Goal: Task Accomplishment & Management: Manage account settings

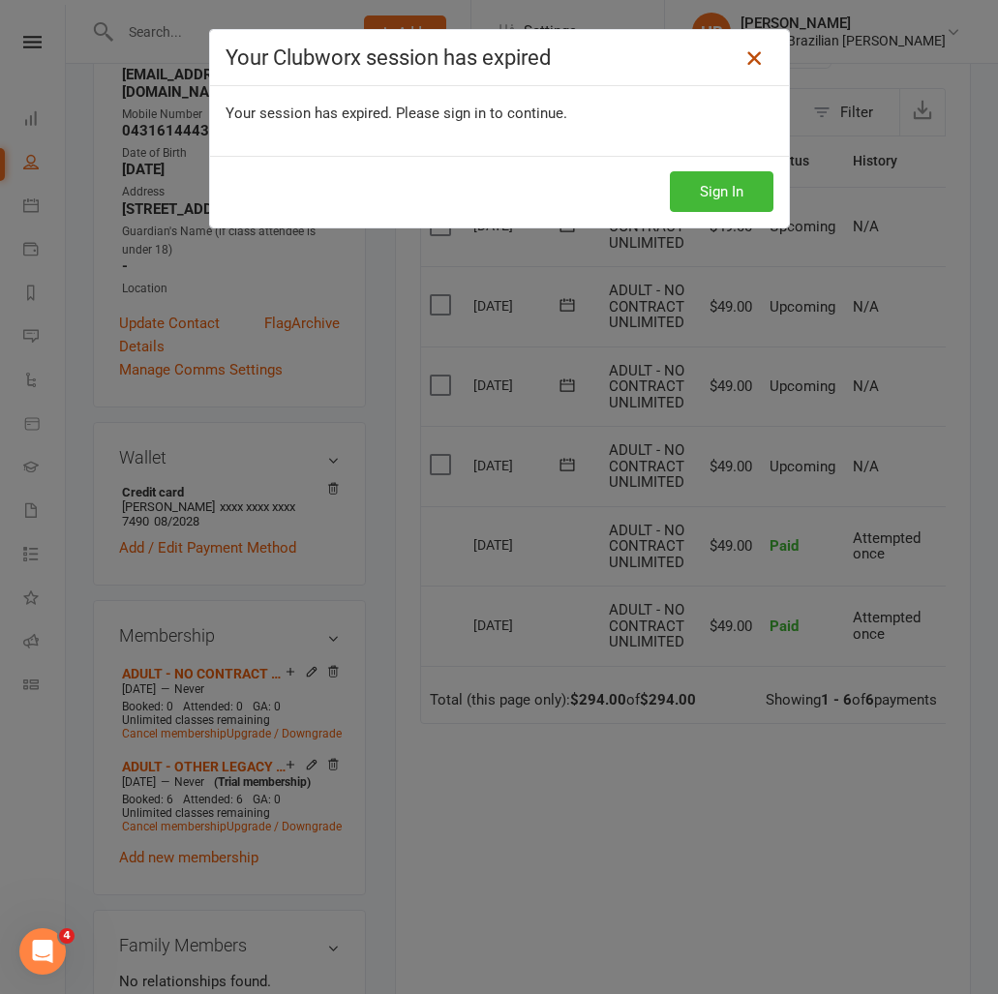
click at [748, 58] on icon at bounding box center [753, 57] width 23 height 23
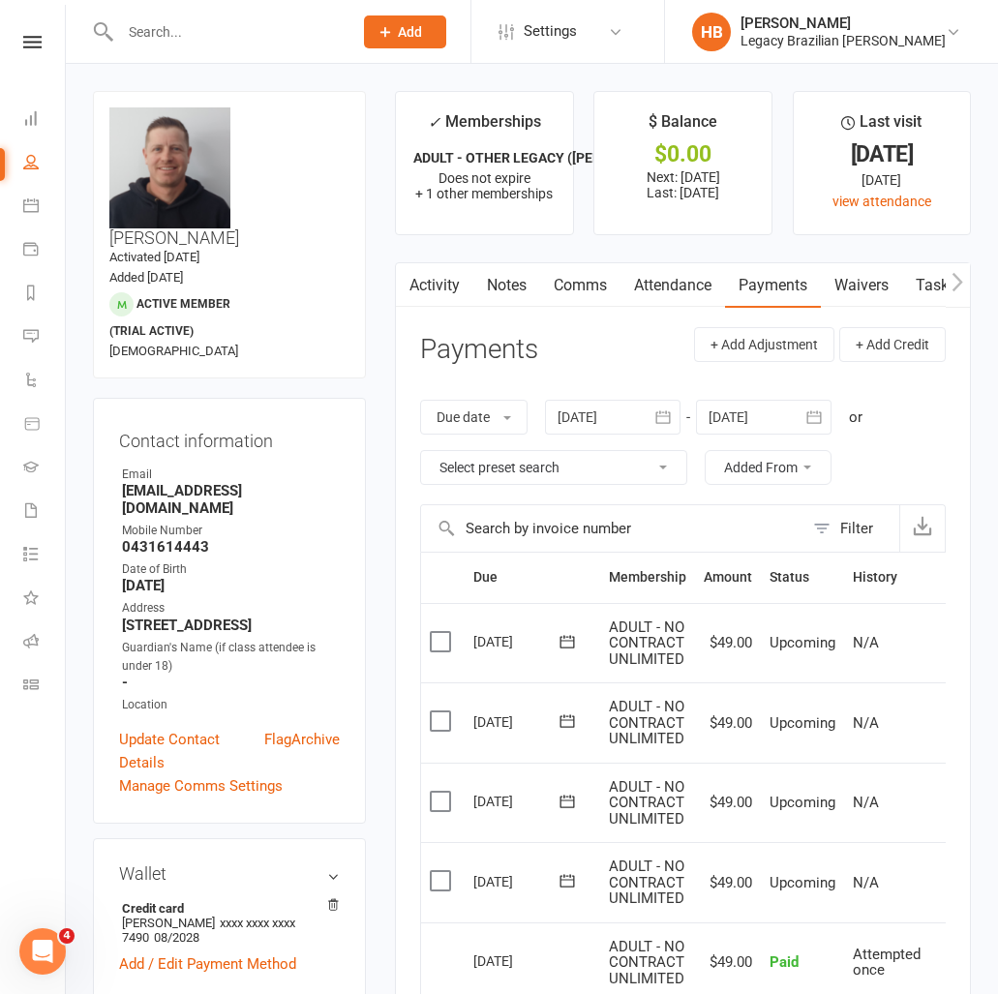
click at [866, 287] on link "Waivers" at bounding box center [861, 285] width 81 height 45
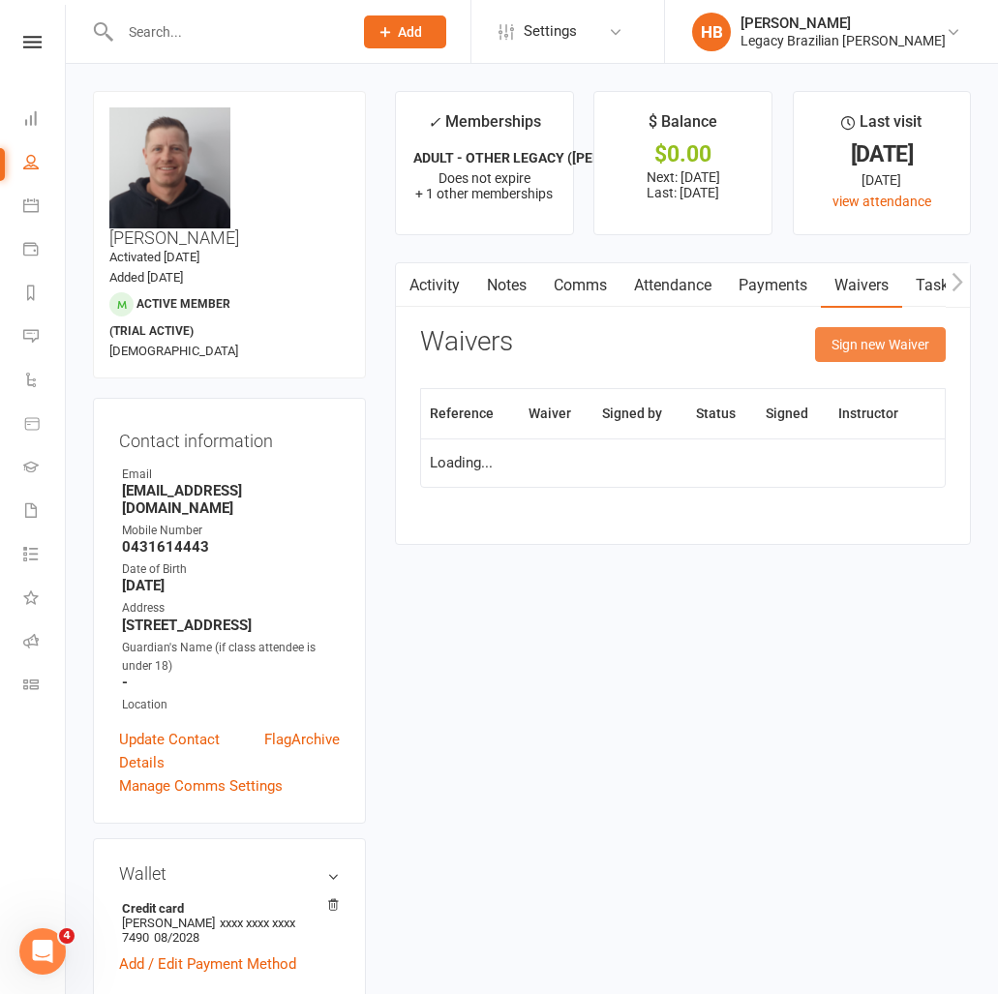
click at [914, 353] on button "Sign new Waiver" at bounding box center [880, 344] width 131 height 35
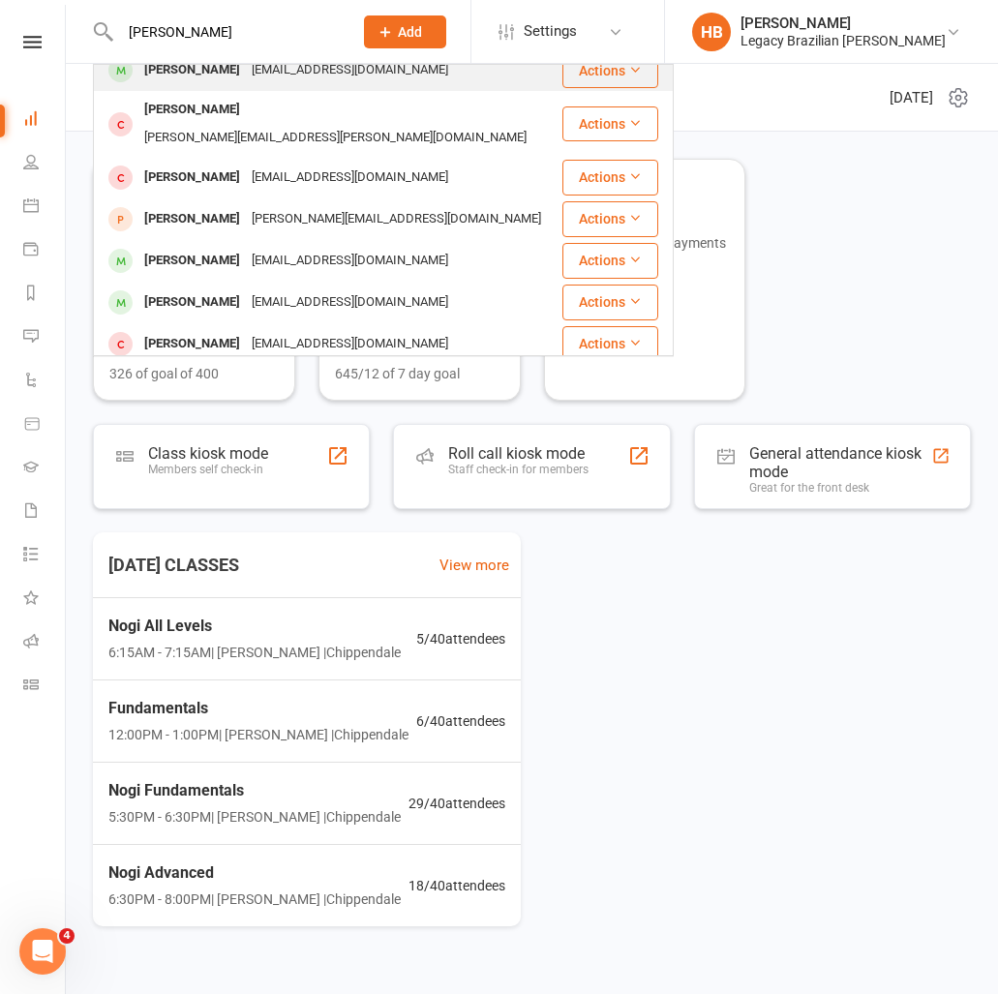
scroll to position [11, 0]
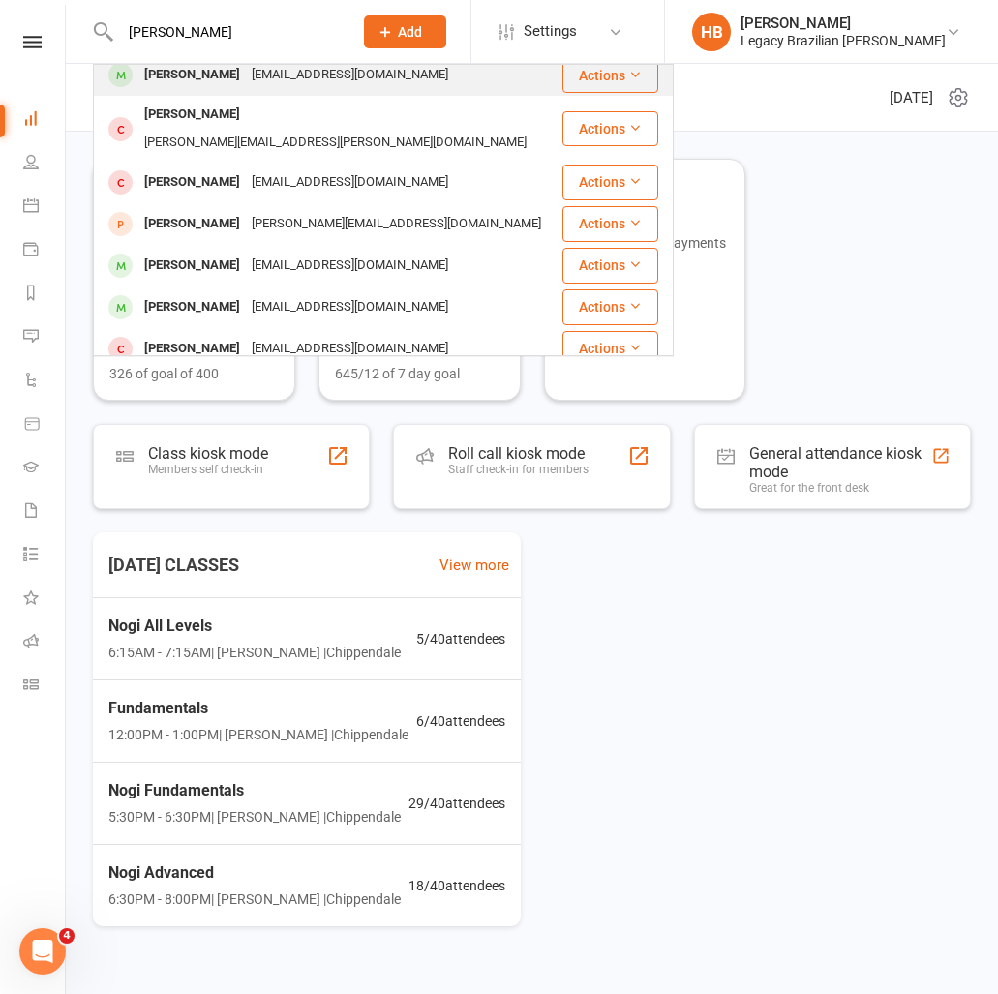
type input "tom rich"
click at [287, 82] on div "[EMAIL_ADDRESS][DOMAIN_NAME]" at bounding box center [350, 75] width 208 height 28
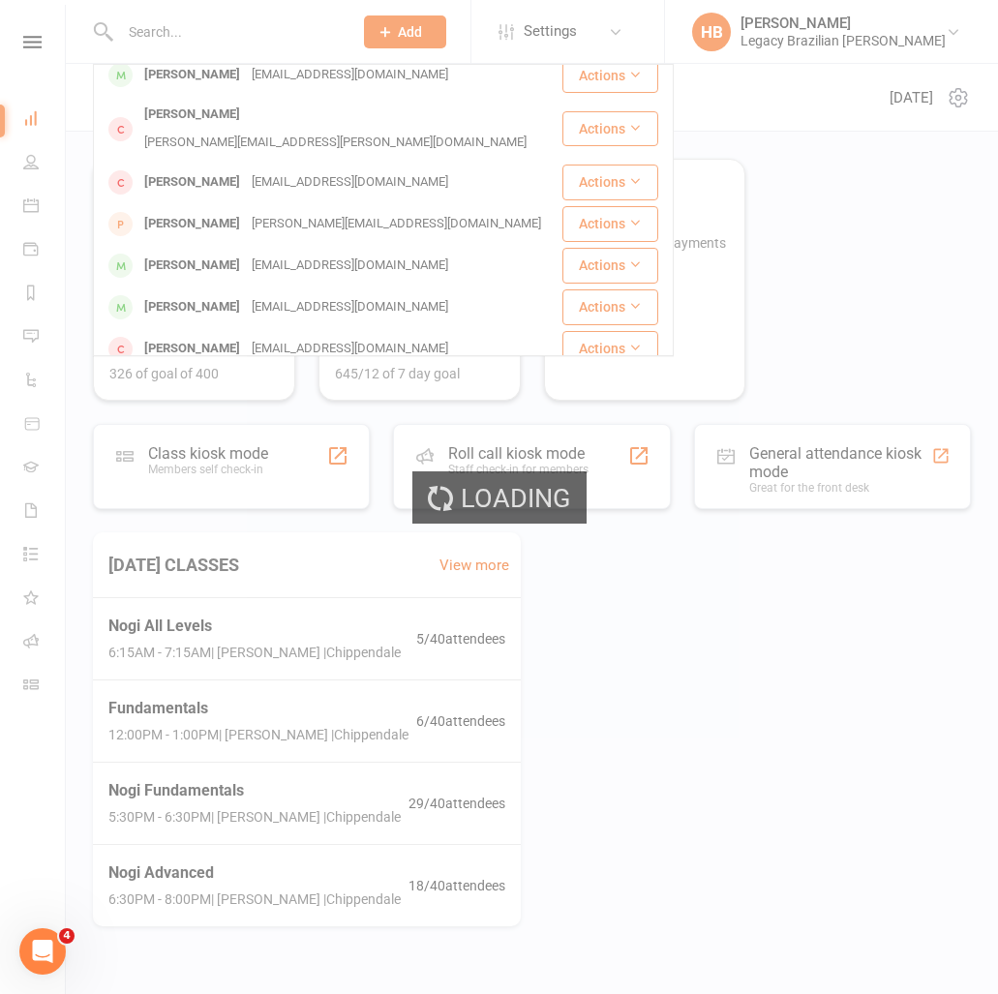
scroll to position [0, 0]
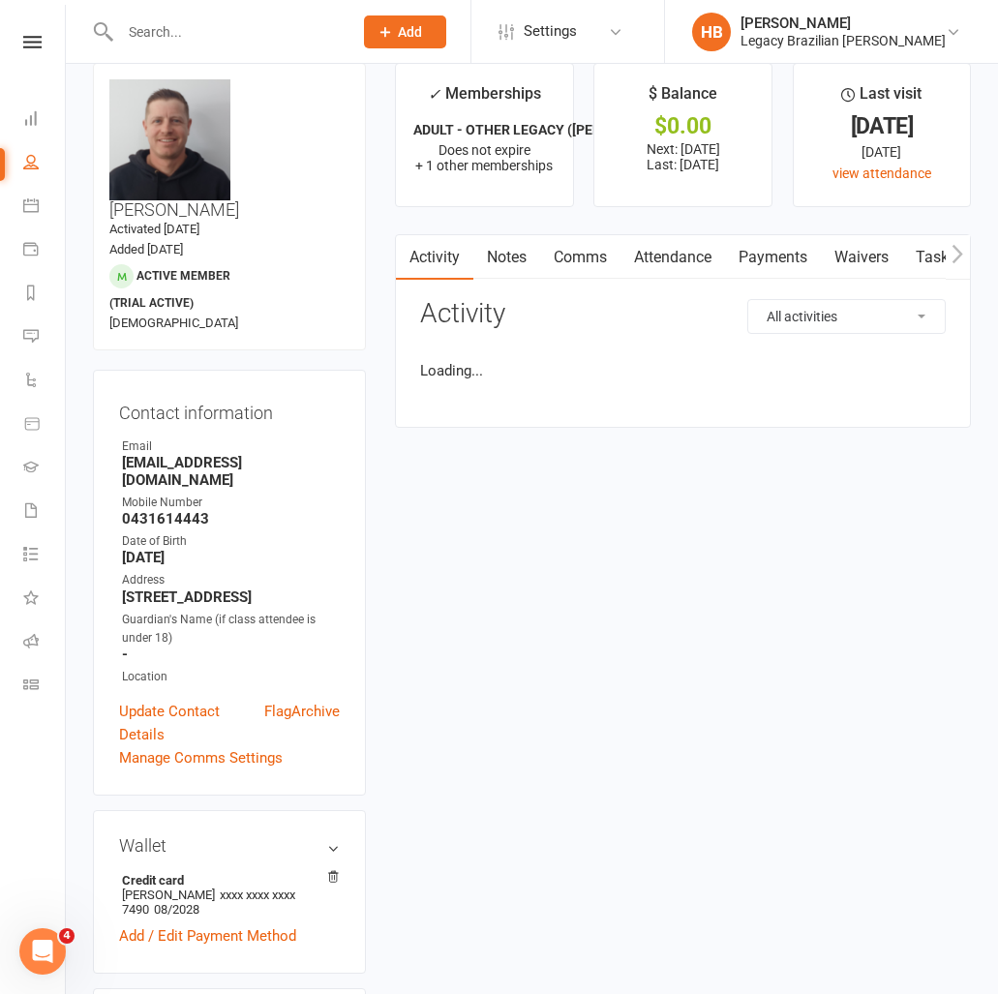
scroll to position [30, 0]
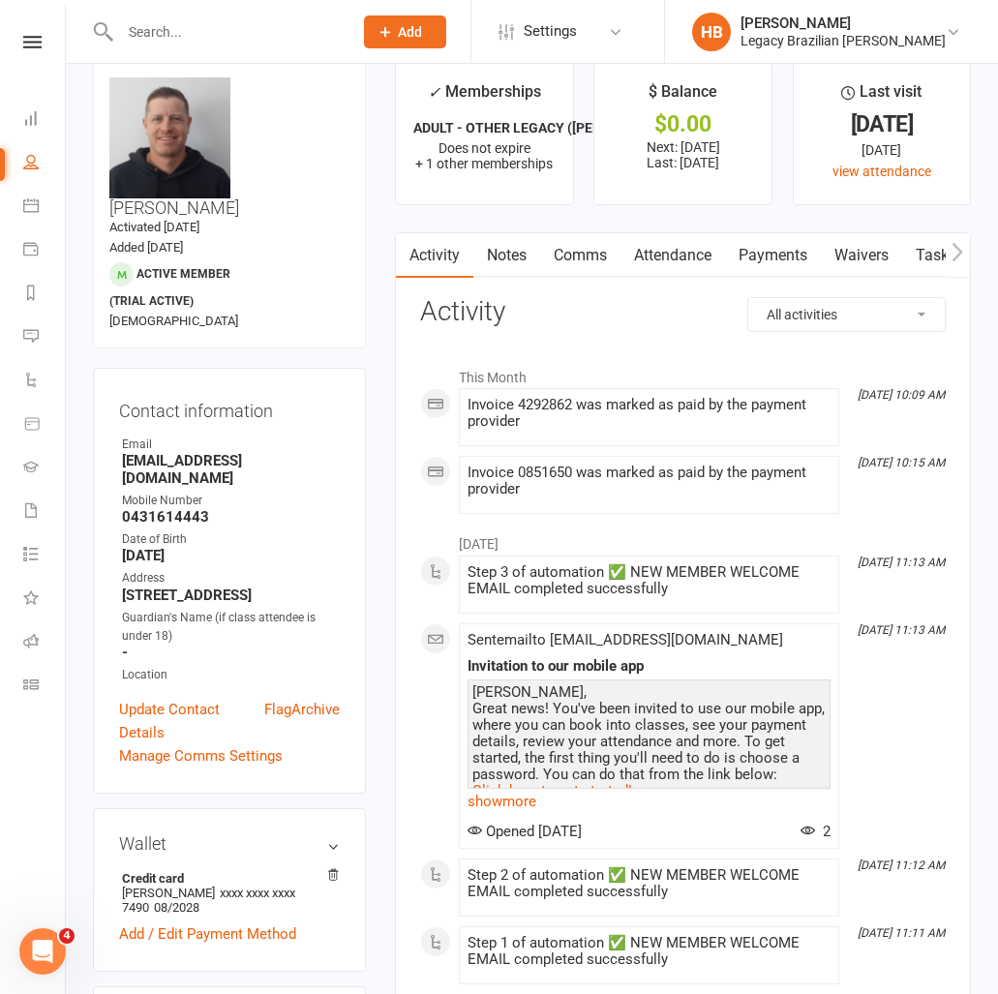
click at [777, 258] on link "Payments" at bounding box center [773, 255] width 96 height 45
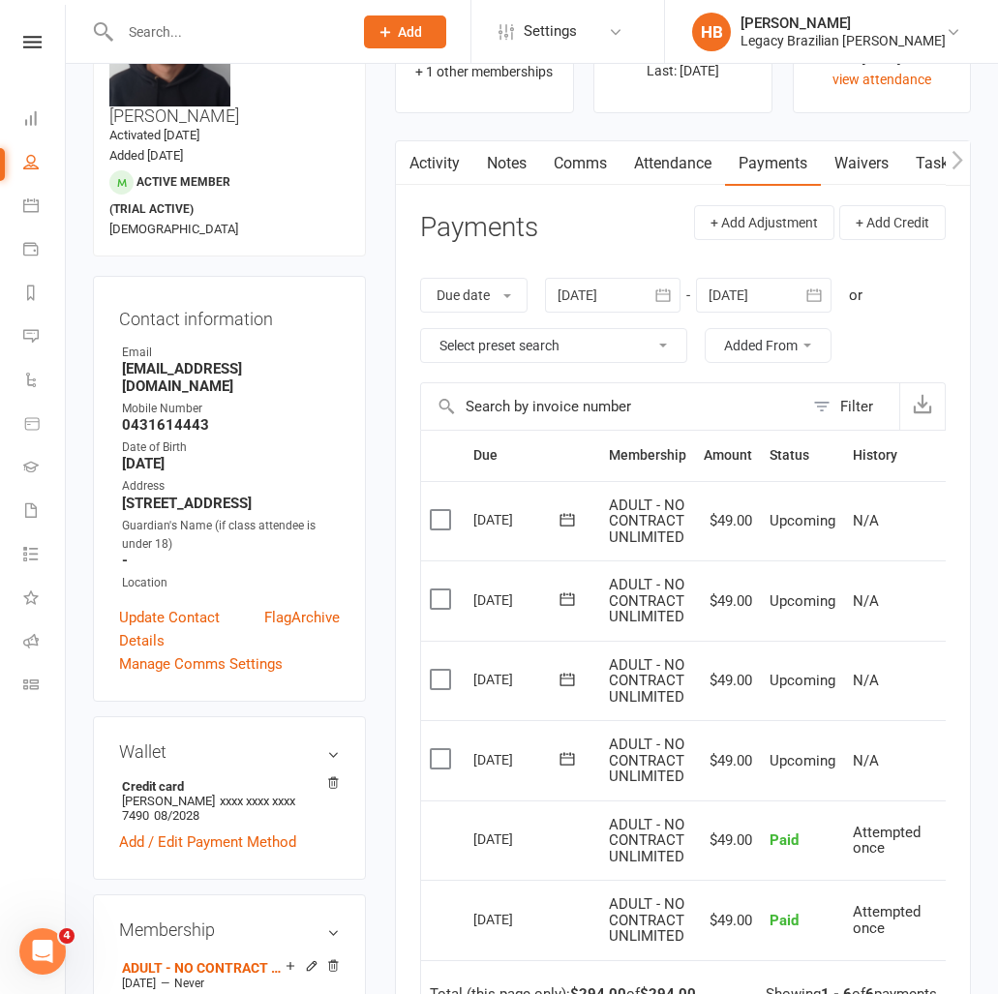
scroll to position [124, 0]
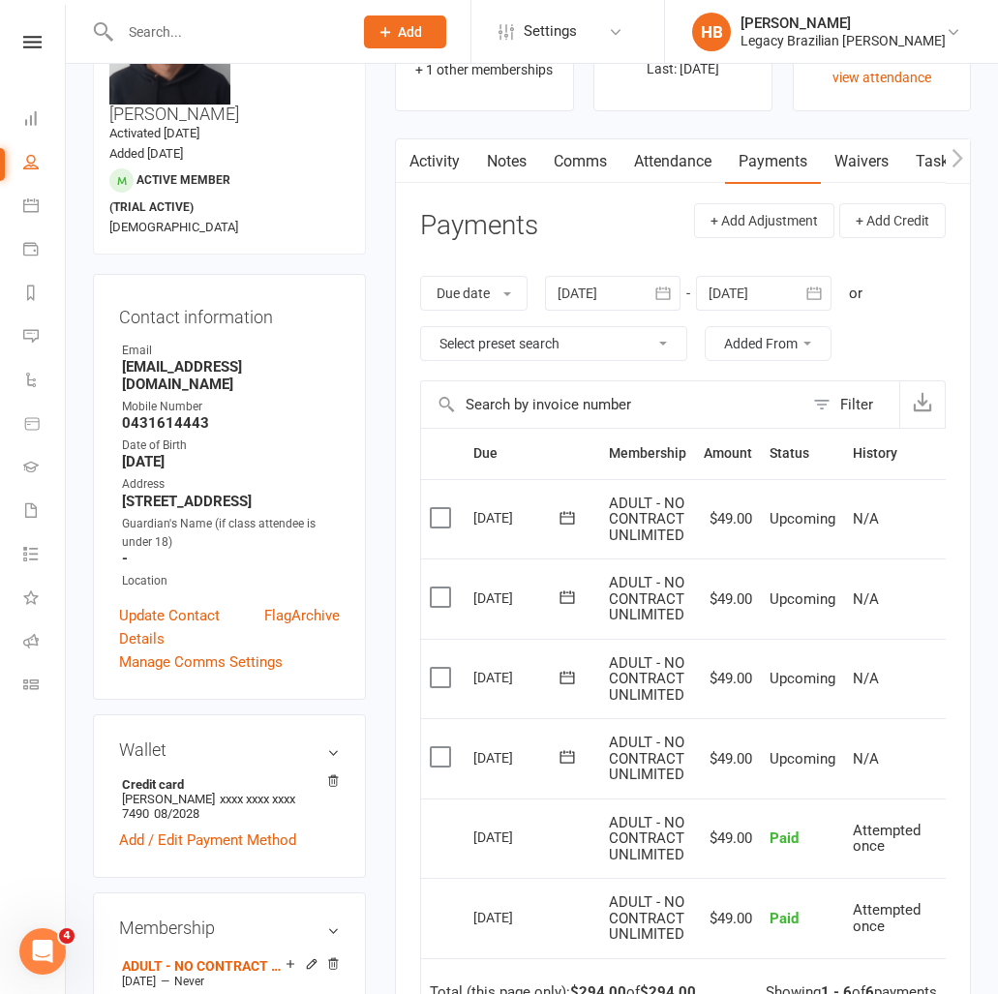
click at [840, 162] on link "Waivers" at bounding box center [861, 161] width 81 height 45
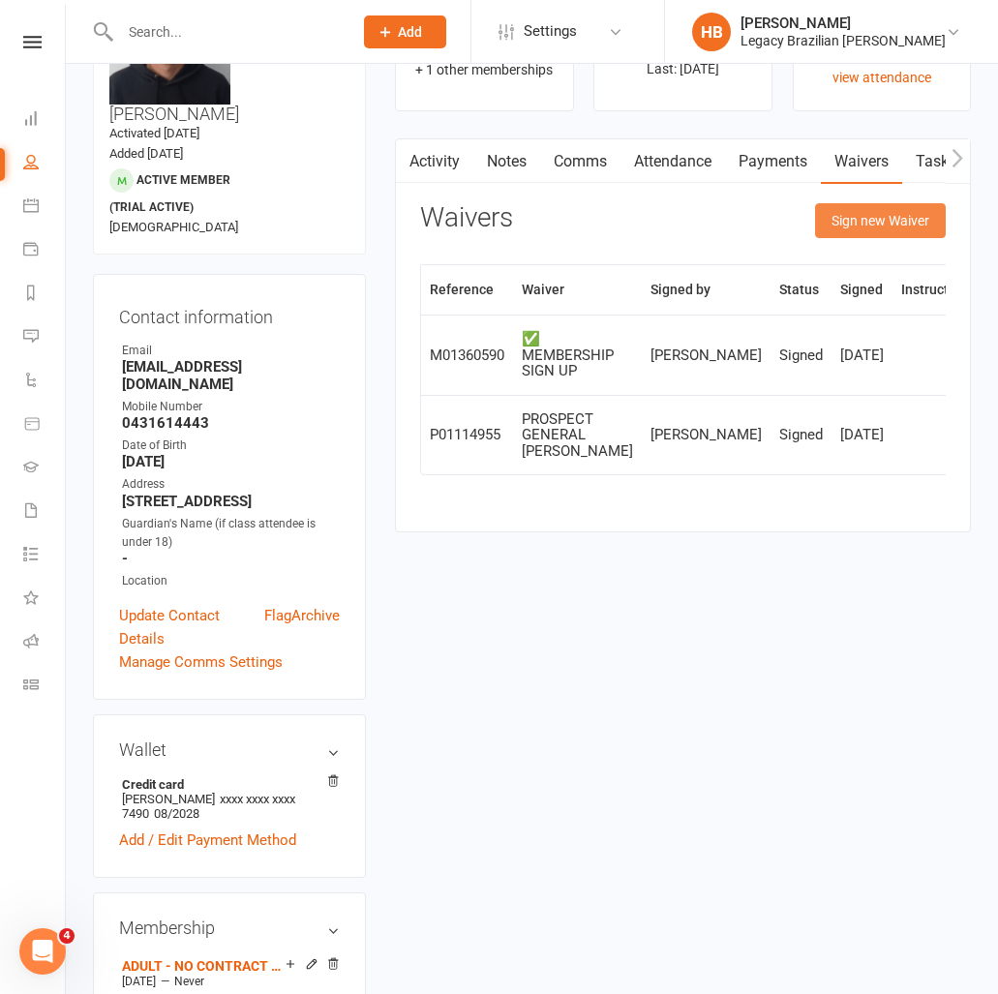
click at [902, 224] on button "Sign new Waiver" at bounding box center [880, 220] width 131 height 35
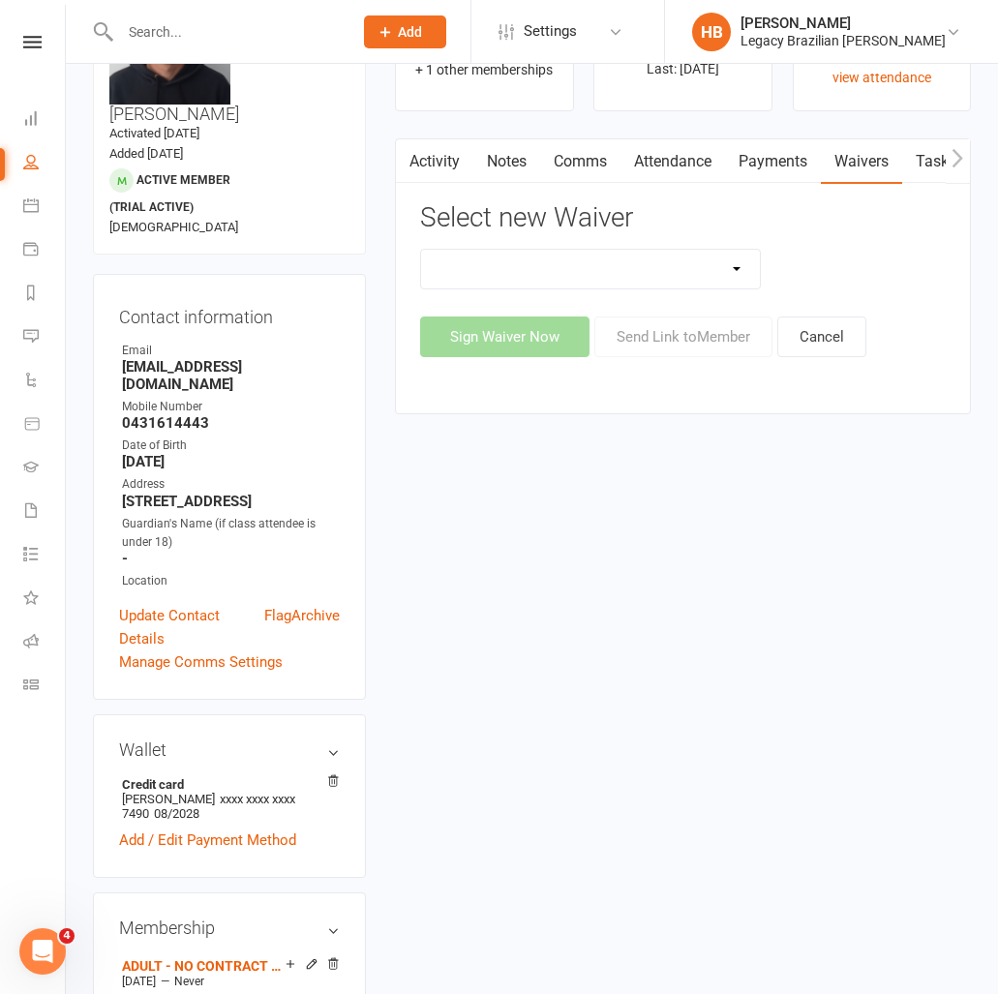
click at [663, 280] on select "❌ CANCELLATION FORM ☑️ EXISTING MEMBER WAIVER 🆓 FREE TRIAL WEEK 🛡️ LEGACY EXPER…" at bounding box center [590, 269] width 339 height 39
select select "10084"
click at [421, 250] on select "❌ CANCELLATION FORM ☑️ EXISTING MEMBER WAIVER 🆓 FREE TRIAL WEEK 🛡️ LEGACY EXPER…" at bounding box center [590, 269] width 339 height 39
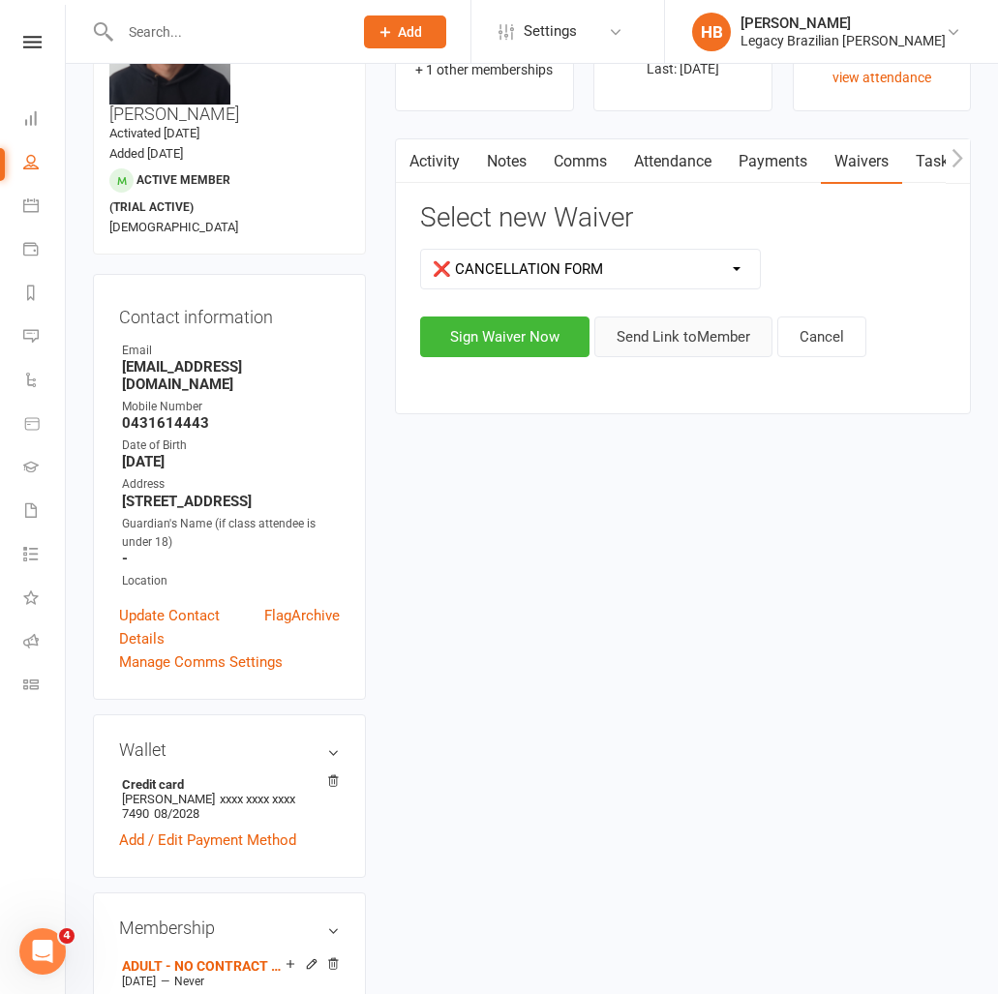
click at [675, 347] on button "Send Link to Member" at bounding box center [683, 337] width 178 height 41
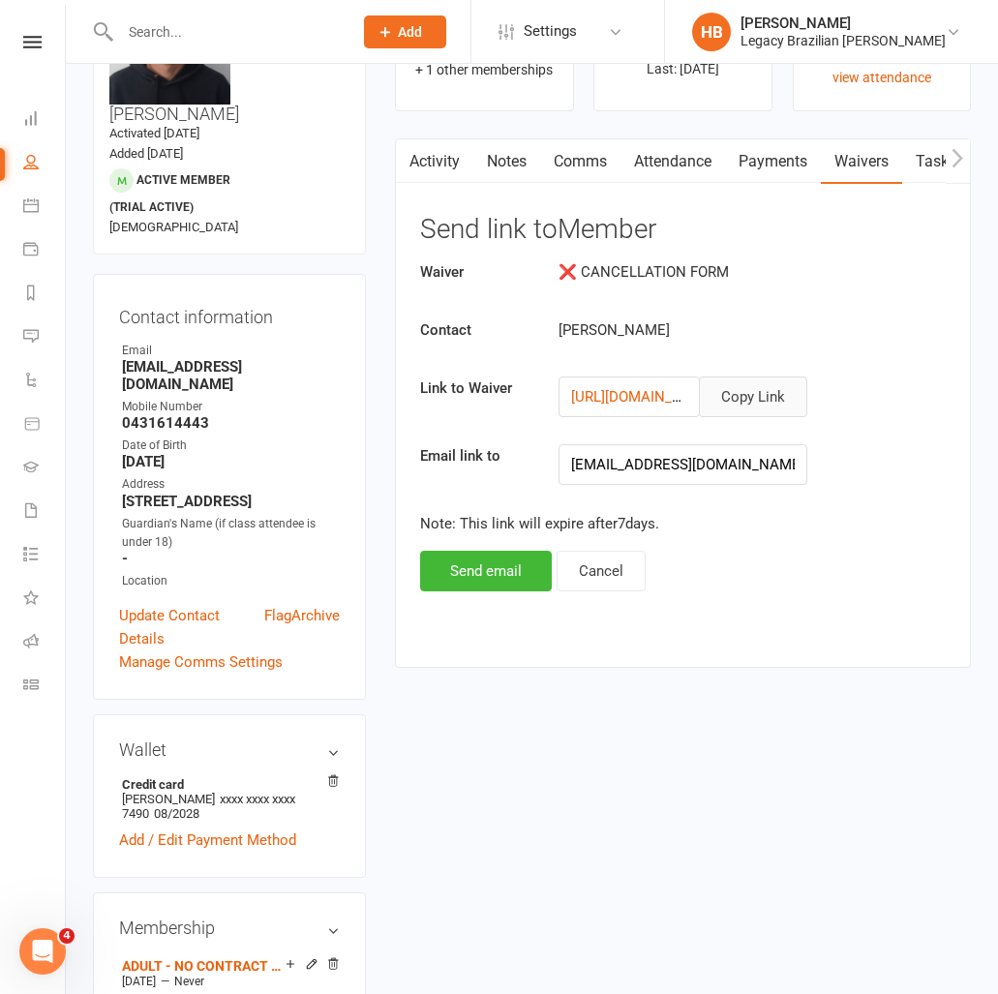
click at [792, 389] on button "Copy Link" at bounding box center [753, 397] width 108 height 41
click at [861, 158] on link "Waivers" at bounding box center [861, 161] width 81 height 45
click at [864, 158] on link "Waivers" at bounding box center [861, 161] width 81 height 45
click at [784, 145] on link "Payments" at bounding box center [773, 161] width 96 height 45
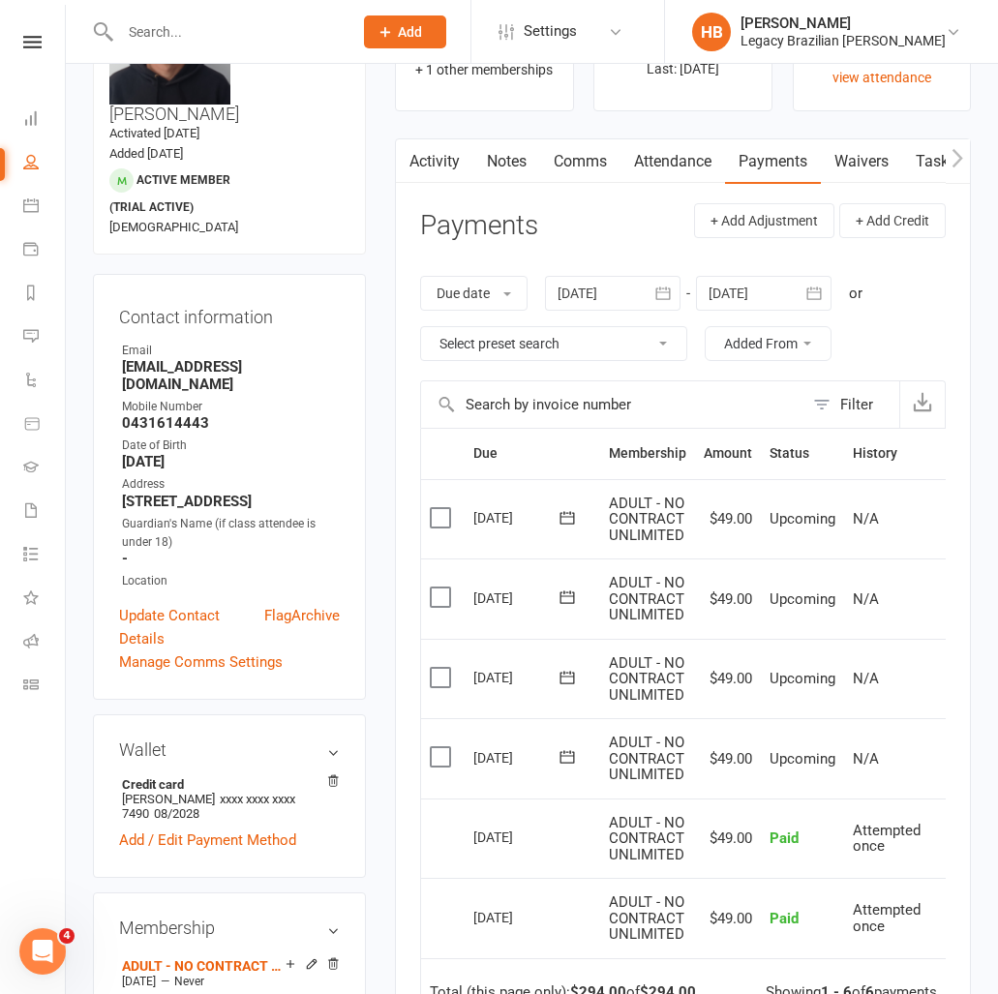
click at [874, 163] on link "Waivers" at bounding box center [861, 161] width 81 height 45
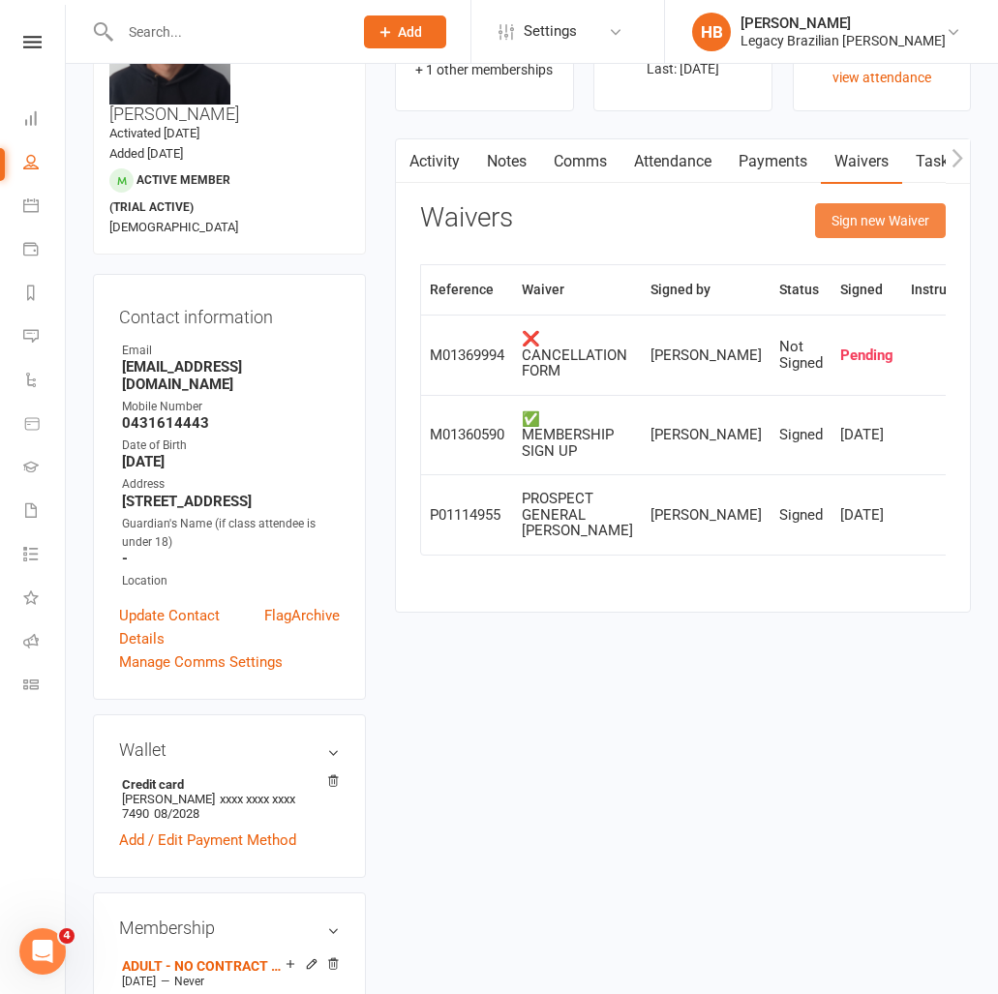
click at [880, 219] on button "Sign new Waiver" at bounding box center [880, 220] width 131 height 35
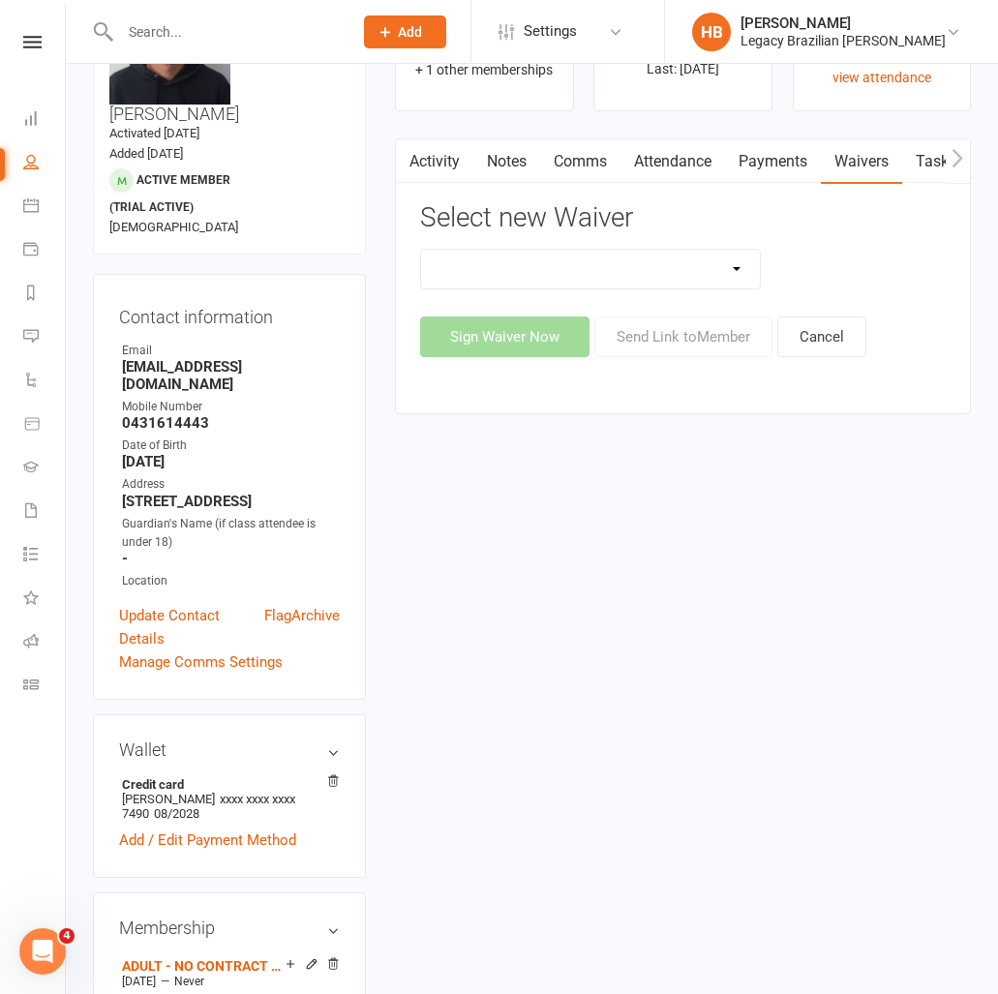
click at [576, 275] on select "❌ CANCELLATION FORM ☑️ EXISTING MEMBER WAIVER 🆓 FREE TRIAL WEEK 🛡️ LEGACY EXPER…" at bounding box center [590, 269] width 339 height 39
select select "10083"
click at [421, 250] on select "❌ CANCELLATION FORM ☑️ EXISTING MEMBER WAIVER 🆓 FREE TRIAL WEEK 🛡️ LEGACY EXPER…" at bounding box center [590, 269] width 339 height 39
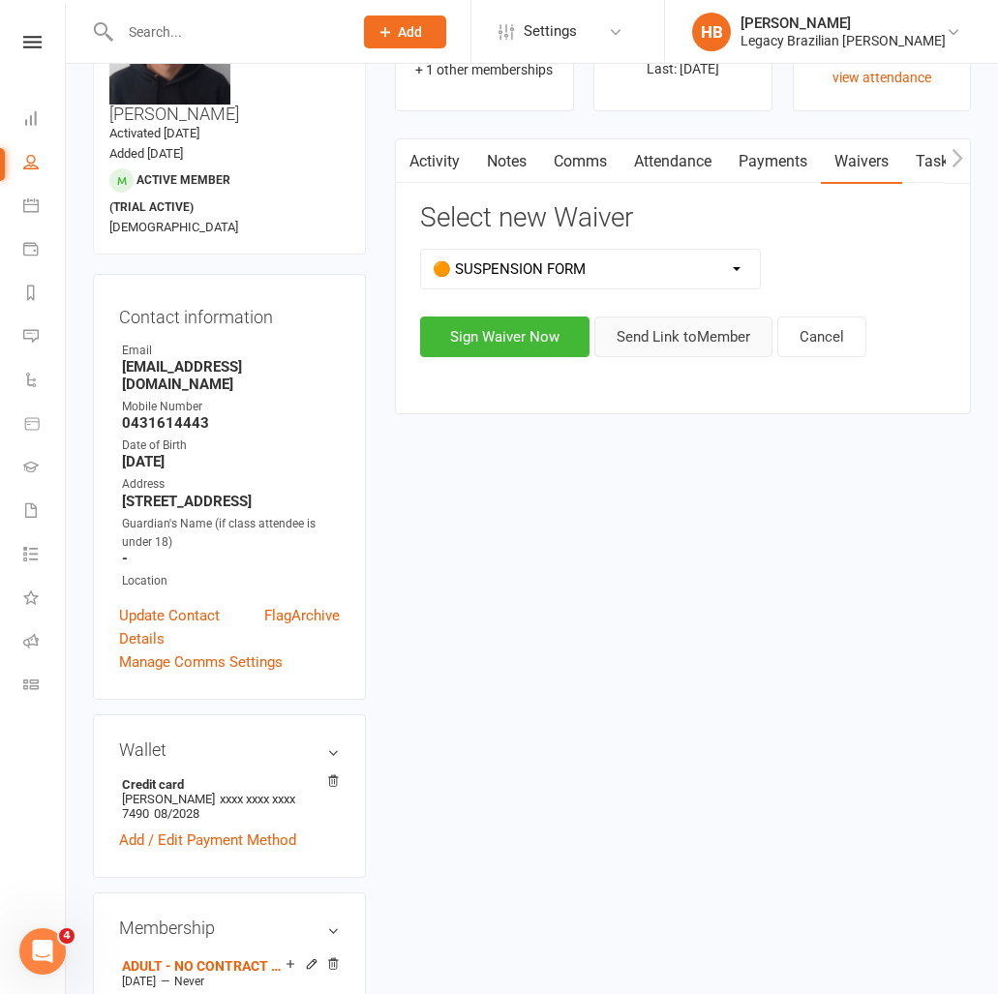
click at [670, 334] on button "Send Link to Member" at bounding box center [683, 337] width 178 height 41
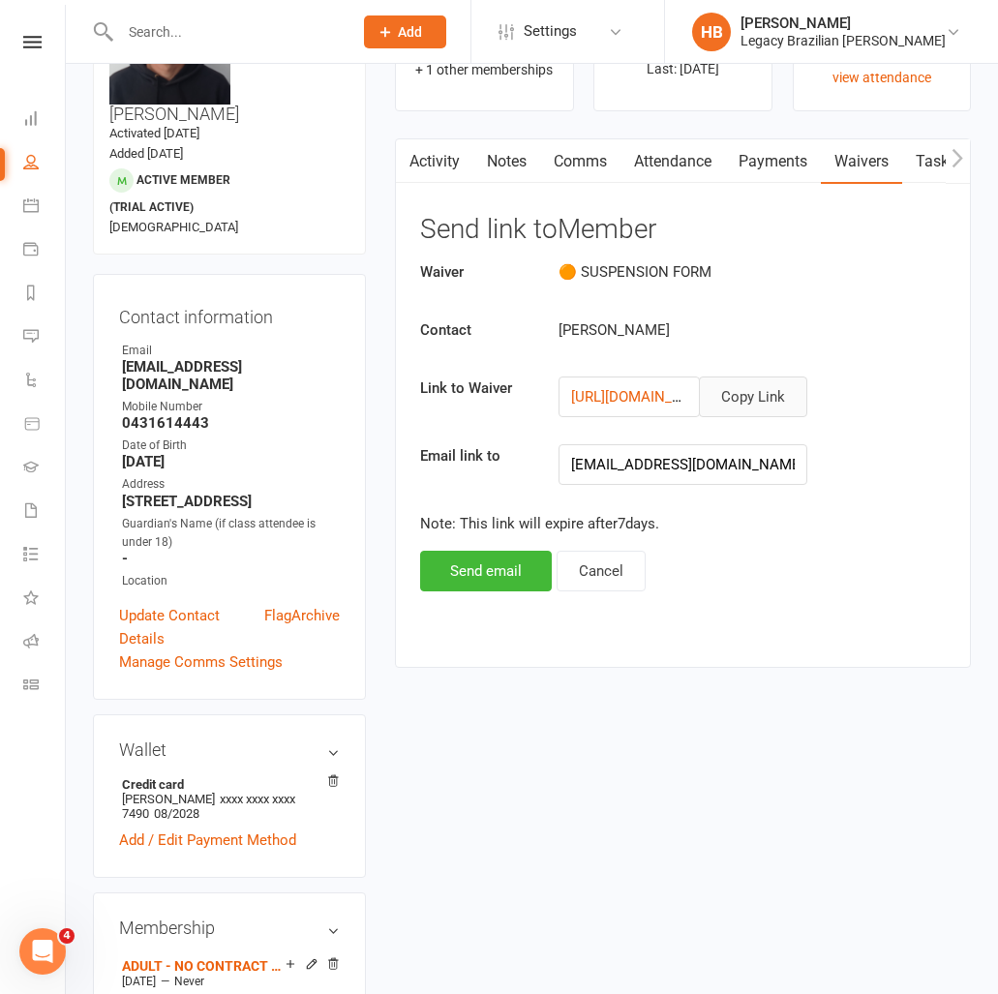
click at [746, 409] on button "Copy Link" at bounding box center [753, 397] width 108 height 41
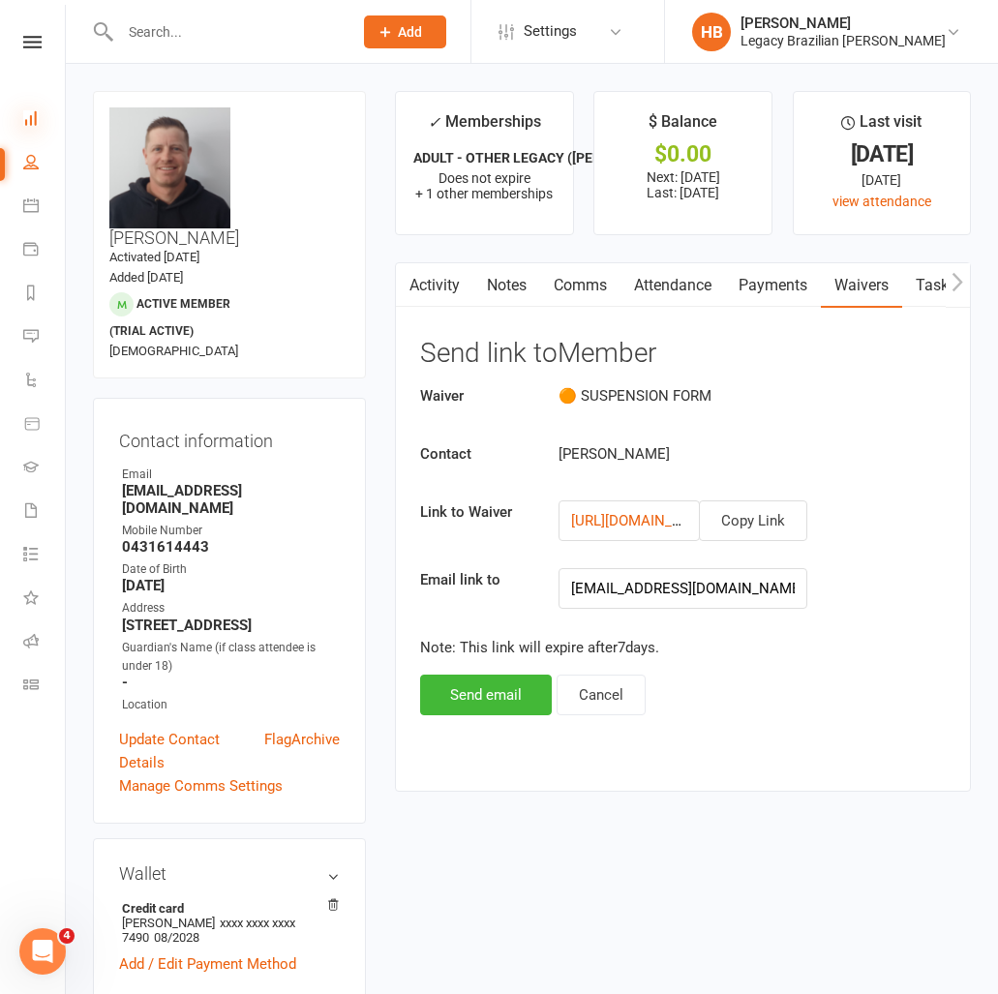
click at [35, 112] on icon at bounding box center [30, 117] width 15 height 15
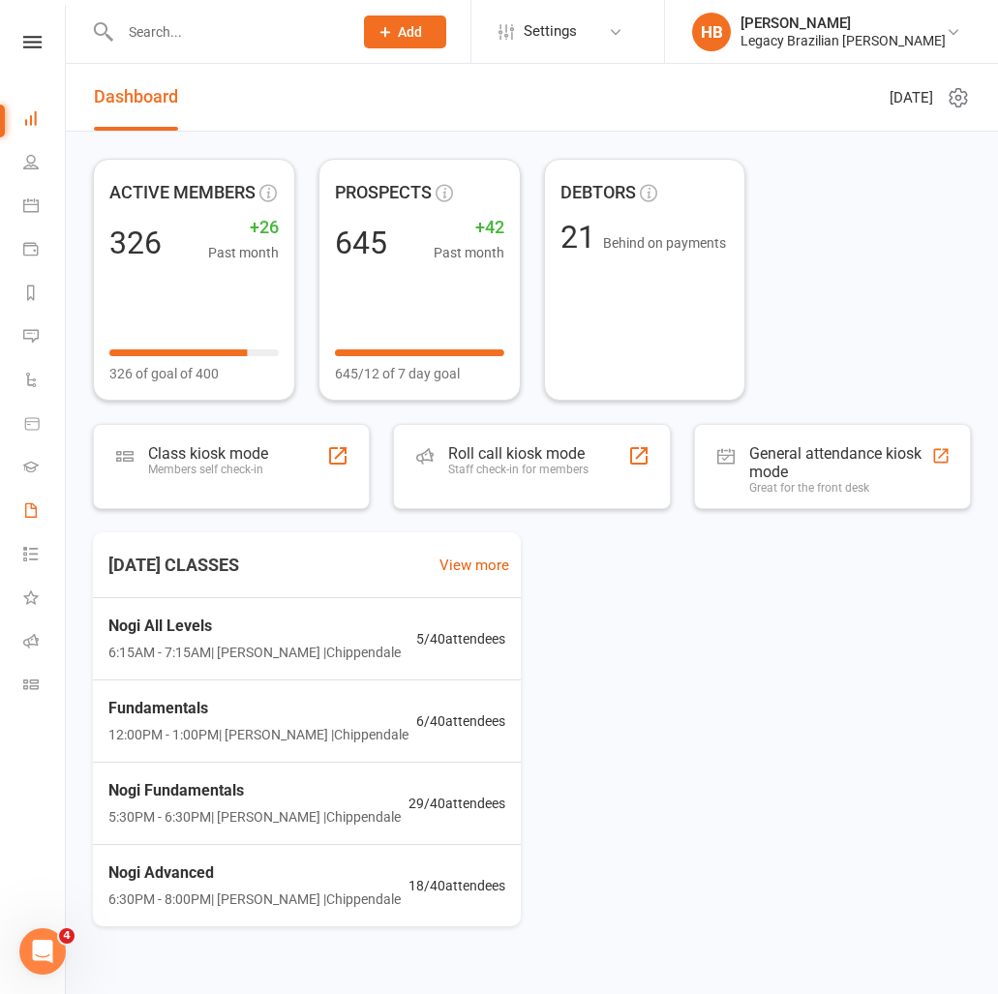
click at [42, 519] on link "Waivers" at bounding box center [45, 513] width 44 height 44
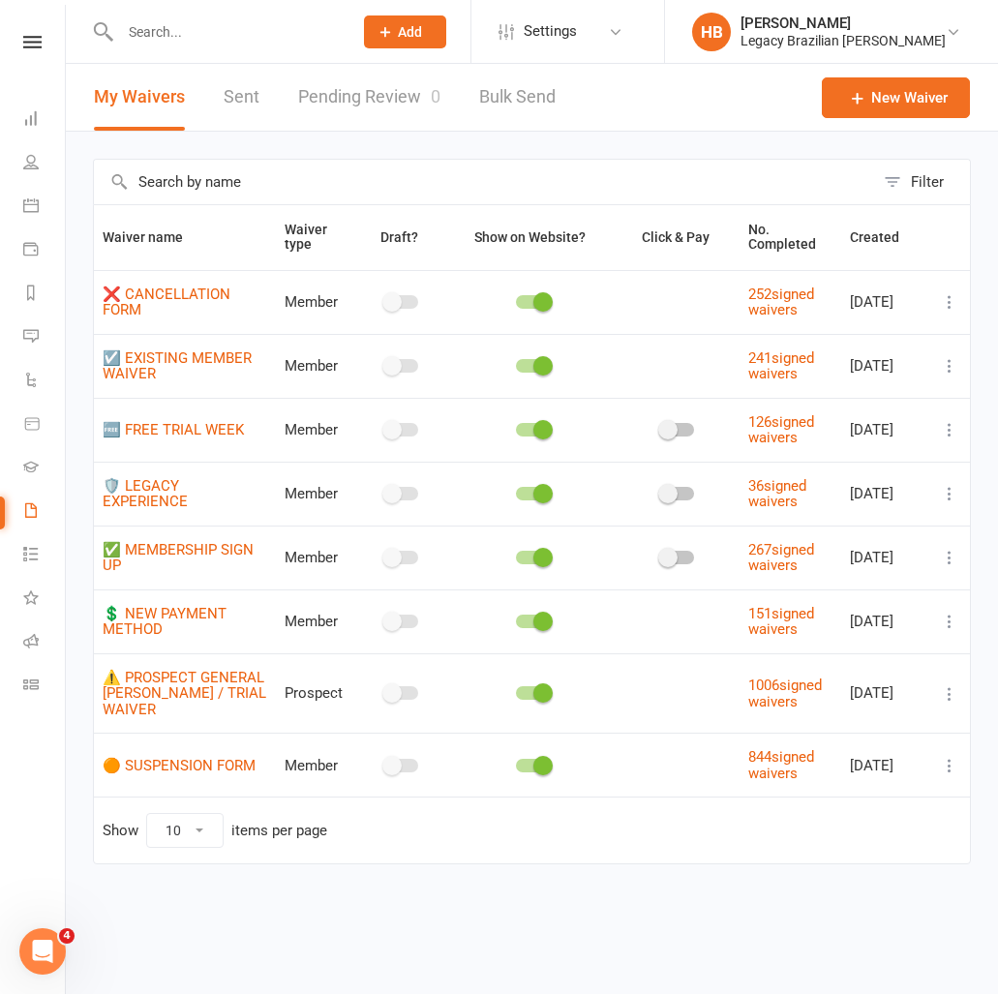
click at [173, 47] on div at bounding box center [216, 31] width 246 height 63
click at [171, 30] on input "text" at bounding box center [226, 31] width 225 height 27
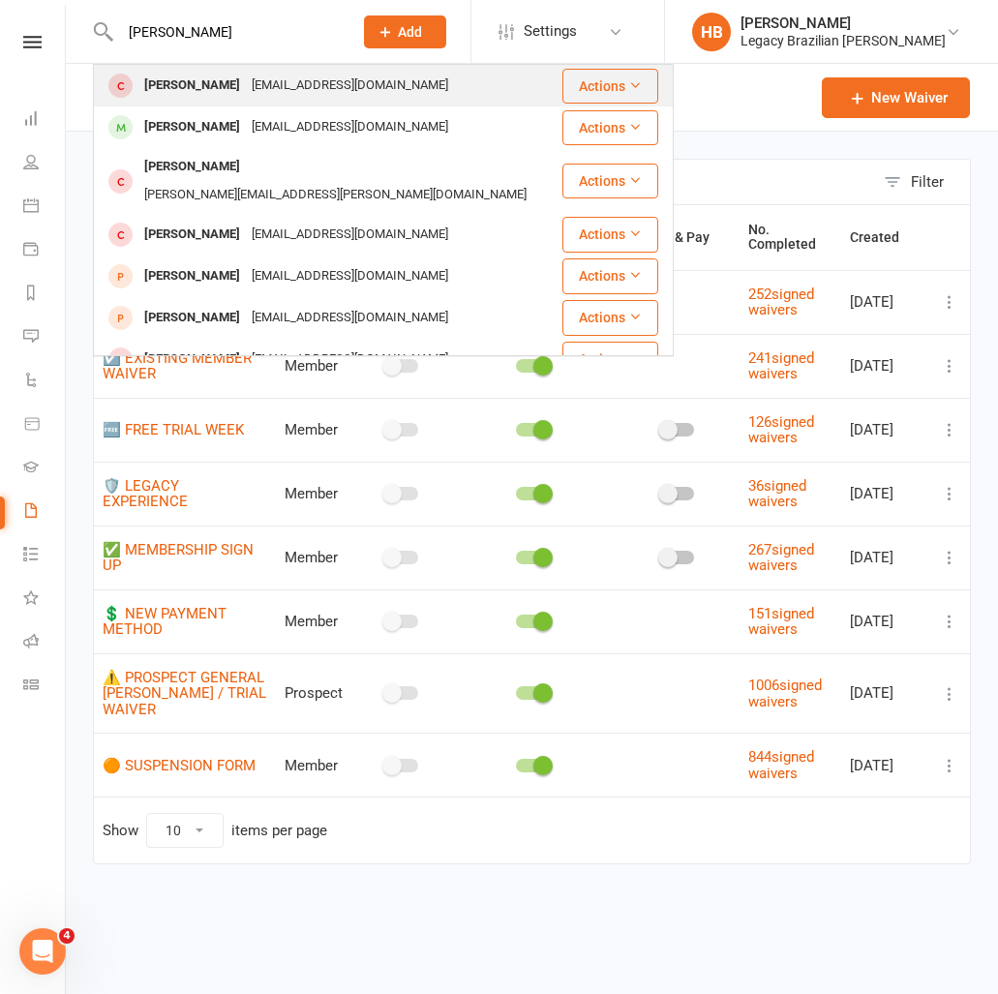
type input "oliver vie"
click at [169, 80] on div "Oliver Viewey" at bounding box center [191, 86] width 107 height 28
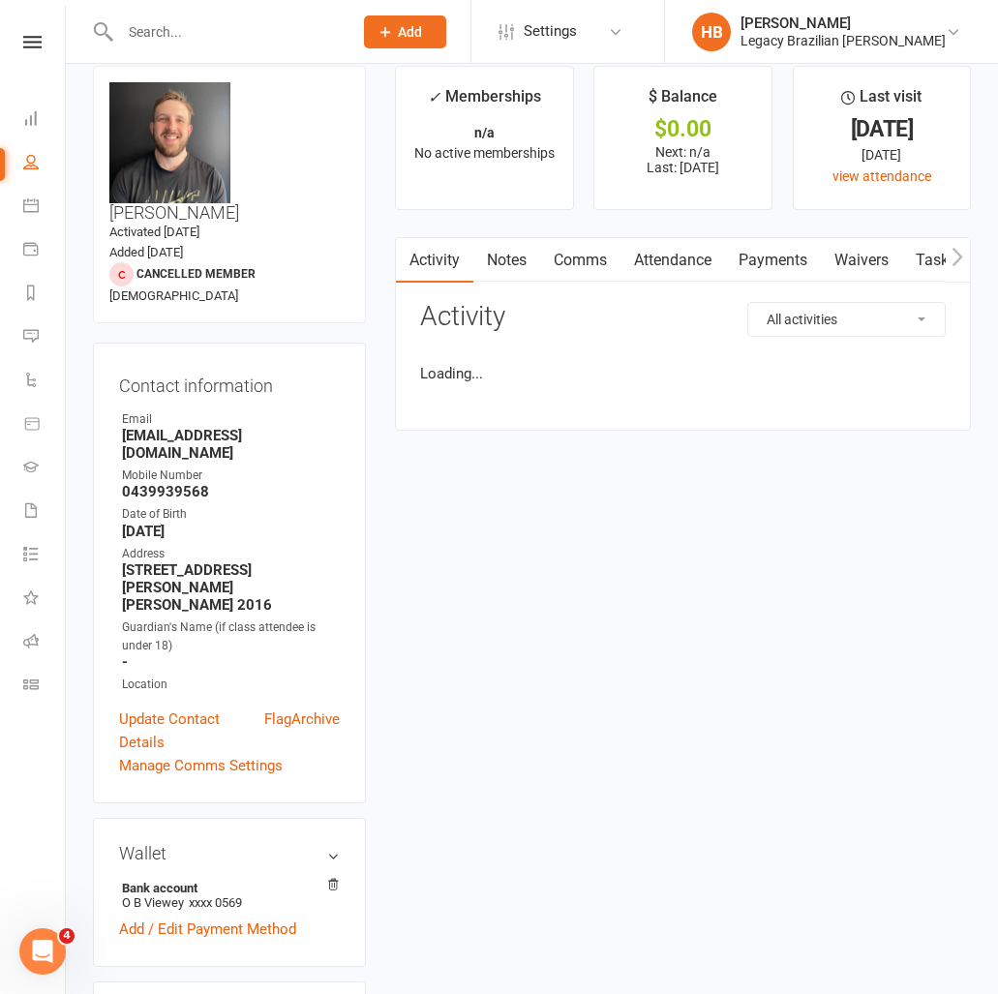
scroll to position [26, 0]
